Goal: Find specific page/section: Find specific page/section

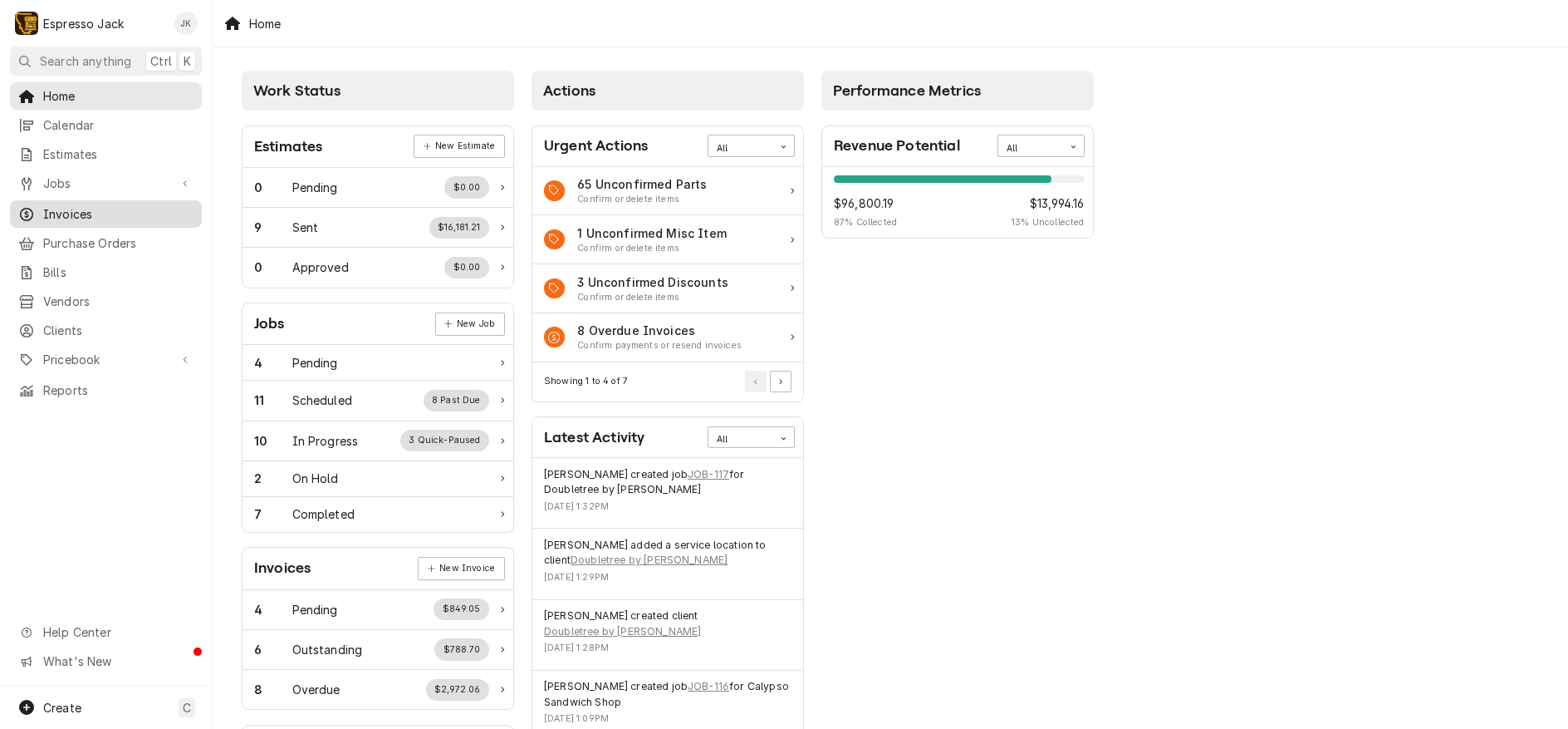
click at [109, 211] on span "Invoices" at bounding box center [118, 213] width 150 height 17
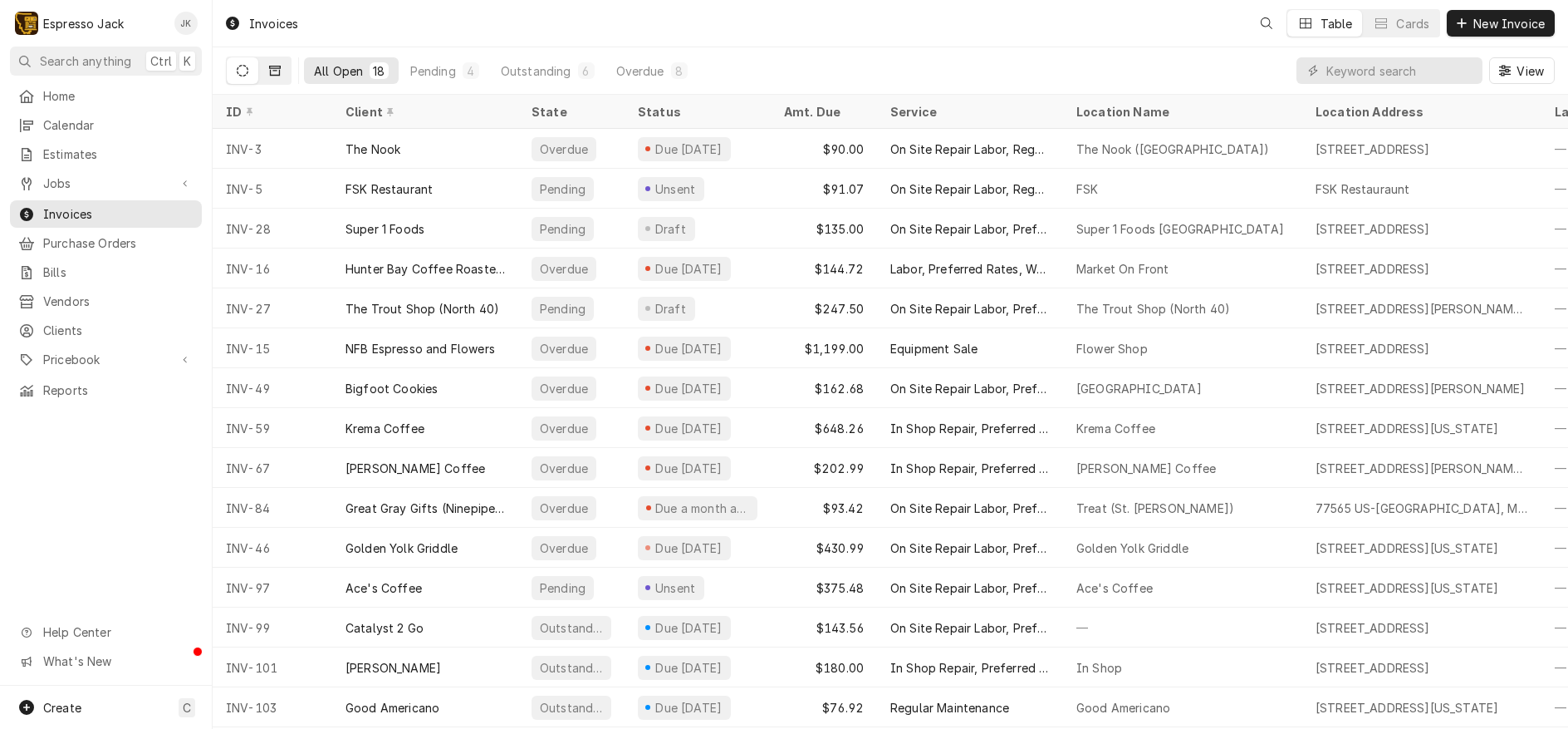
click at [280, 72] on button "Dynamic Content Wrapper" at bounding box center [274, 71] width 31 height 27
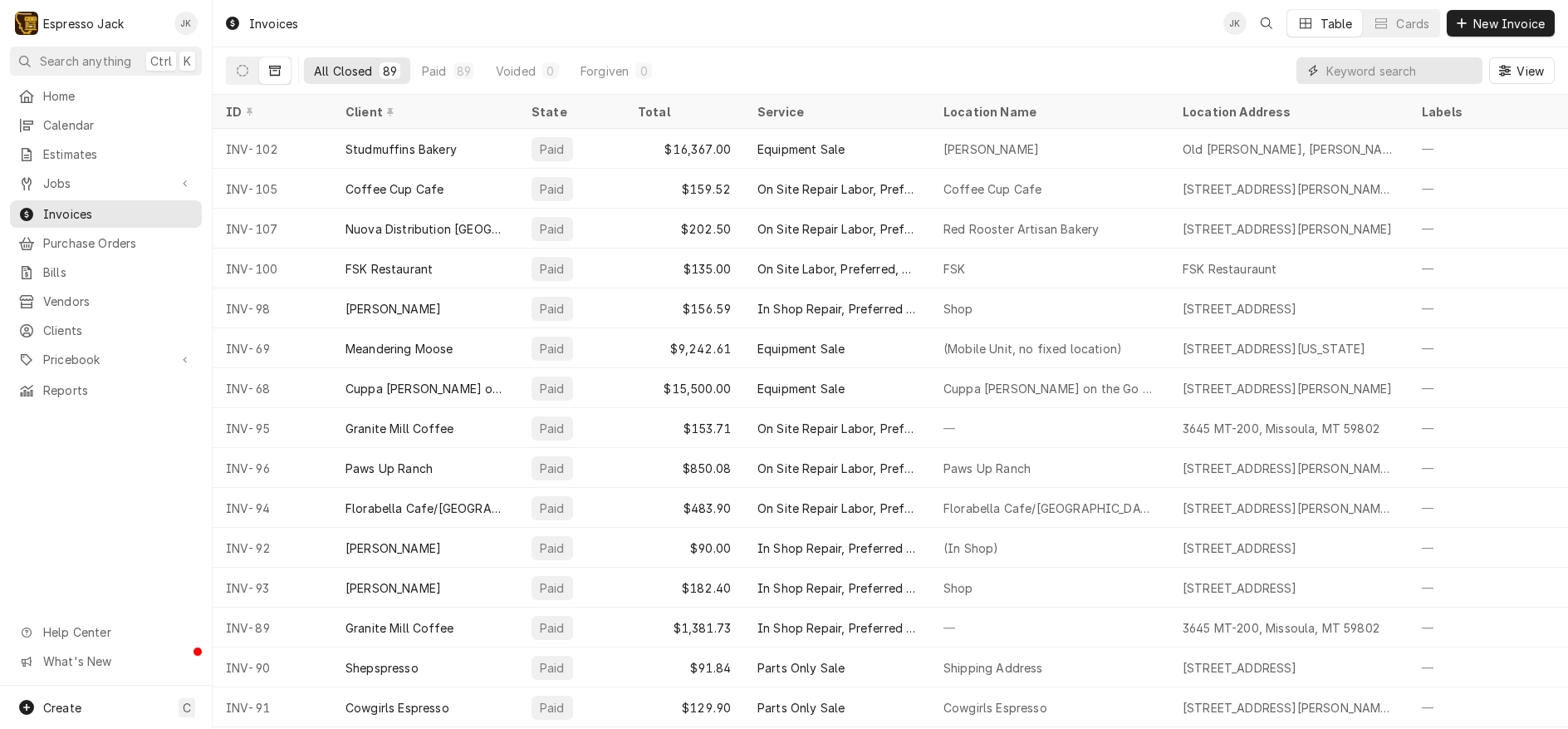
click at [1373, 70] on input "Dynamic Content Wrapper" at bounding box center [1400, 71] width 148 height 27
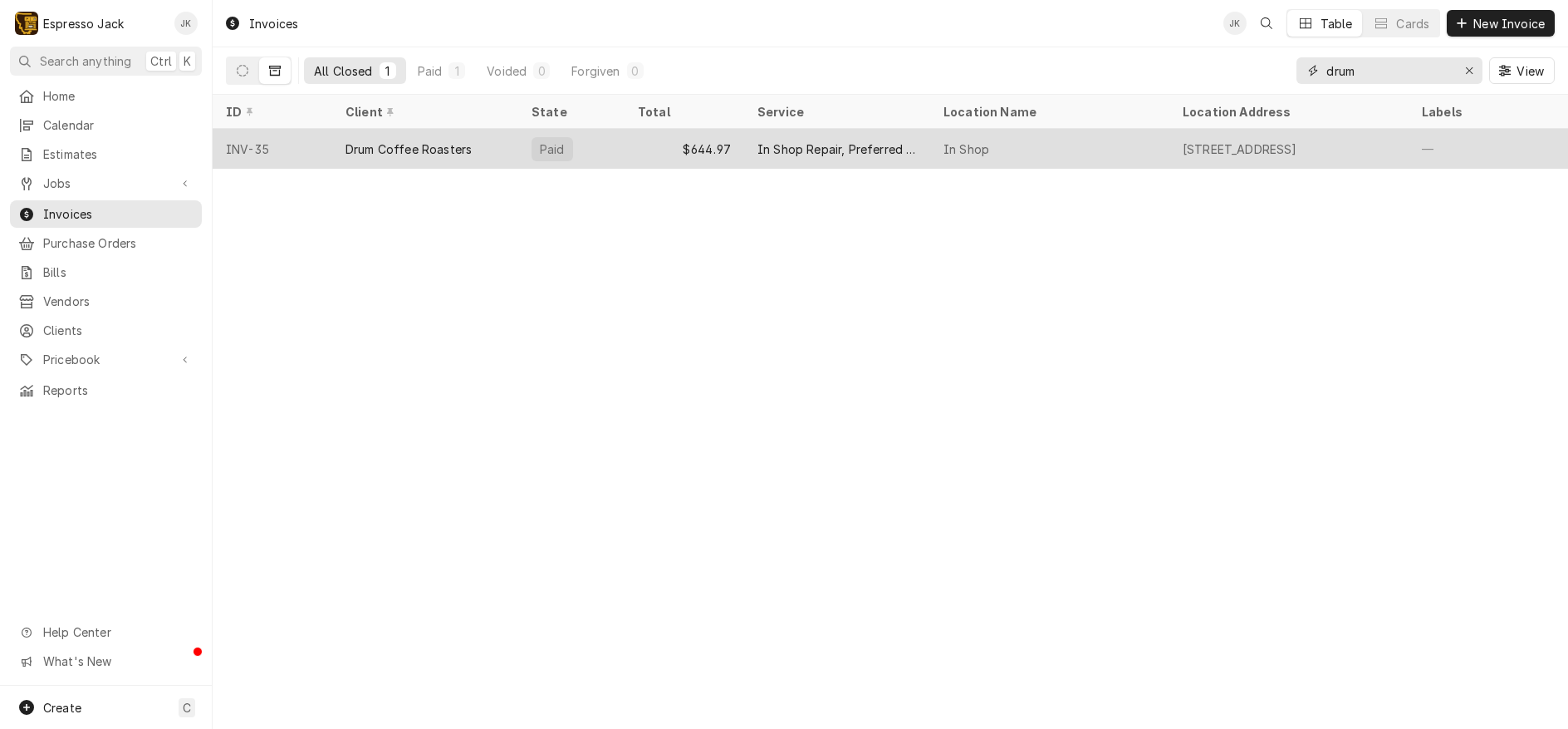
type input "drum"
click at [895, 152] on div "In Shop Repair, Preferred Rate" at bounding box center [837, 148] width 159 height 17
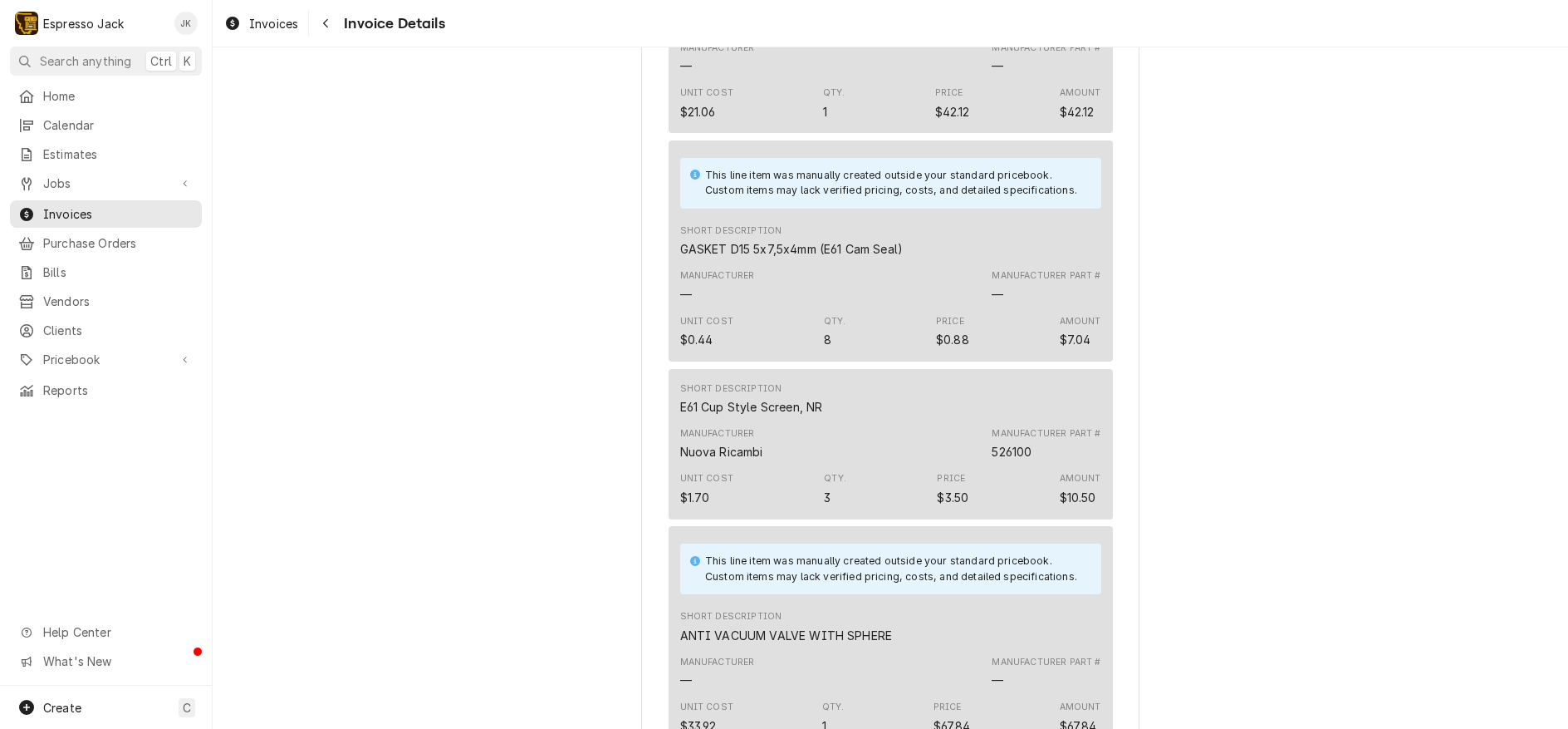
scroll to position [2294, 0]
